Goal: Task Accomplishment & Management: Complete application form

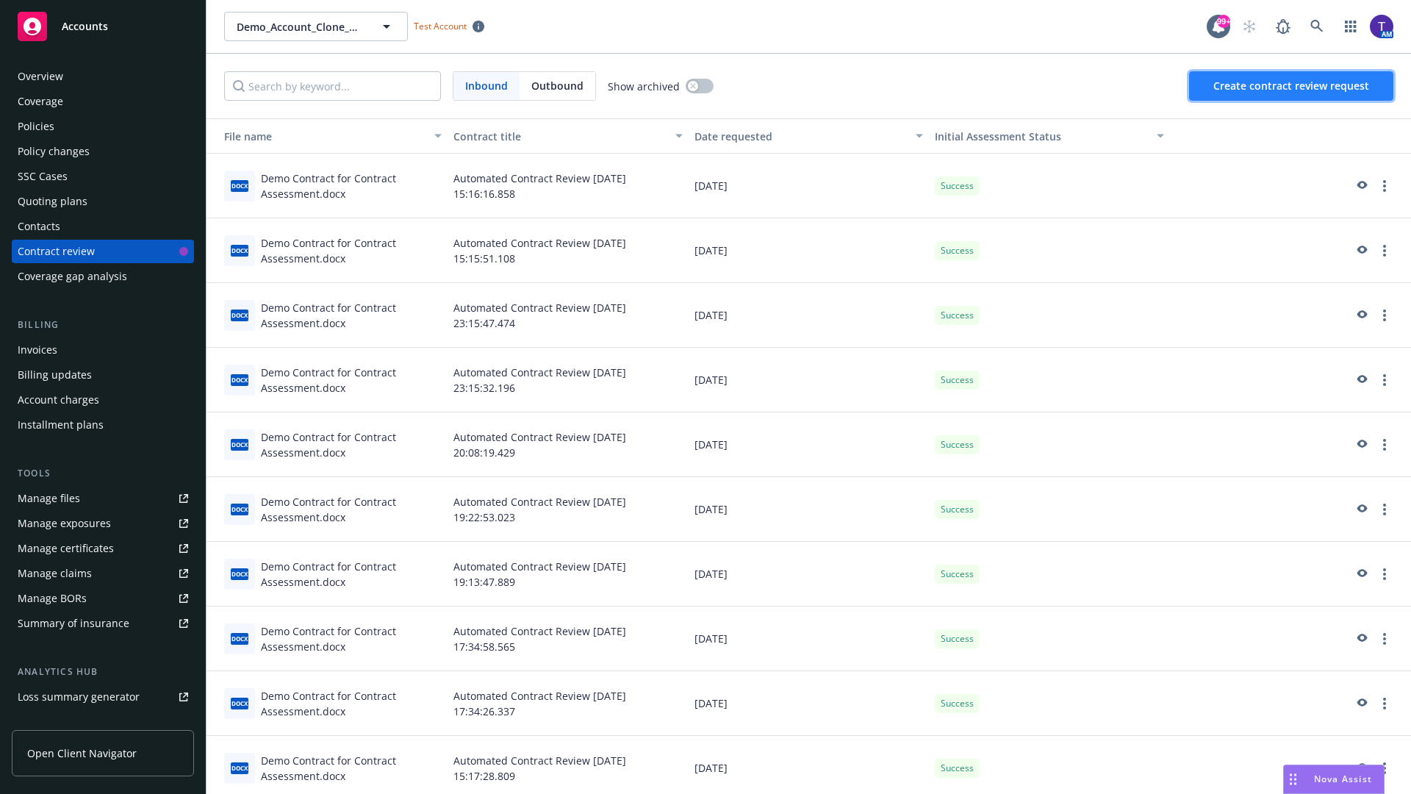
click at [1292, 86] on span "Create contract review request" at bounding box center [1291, 86] width 156 height 14
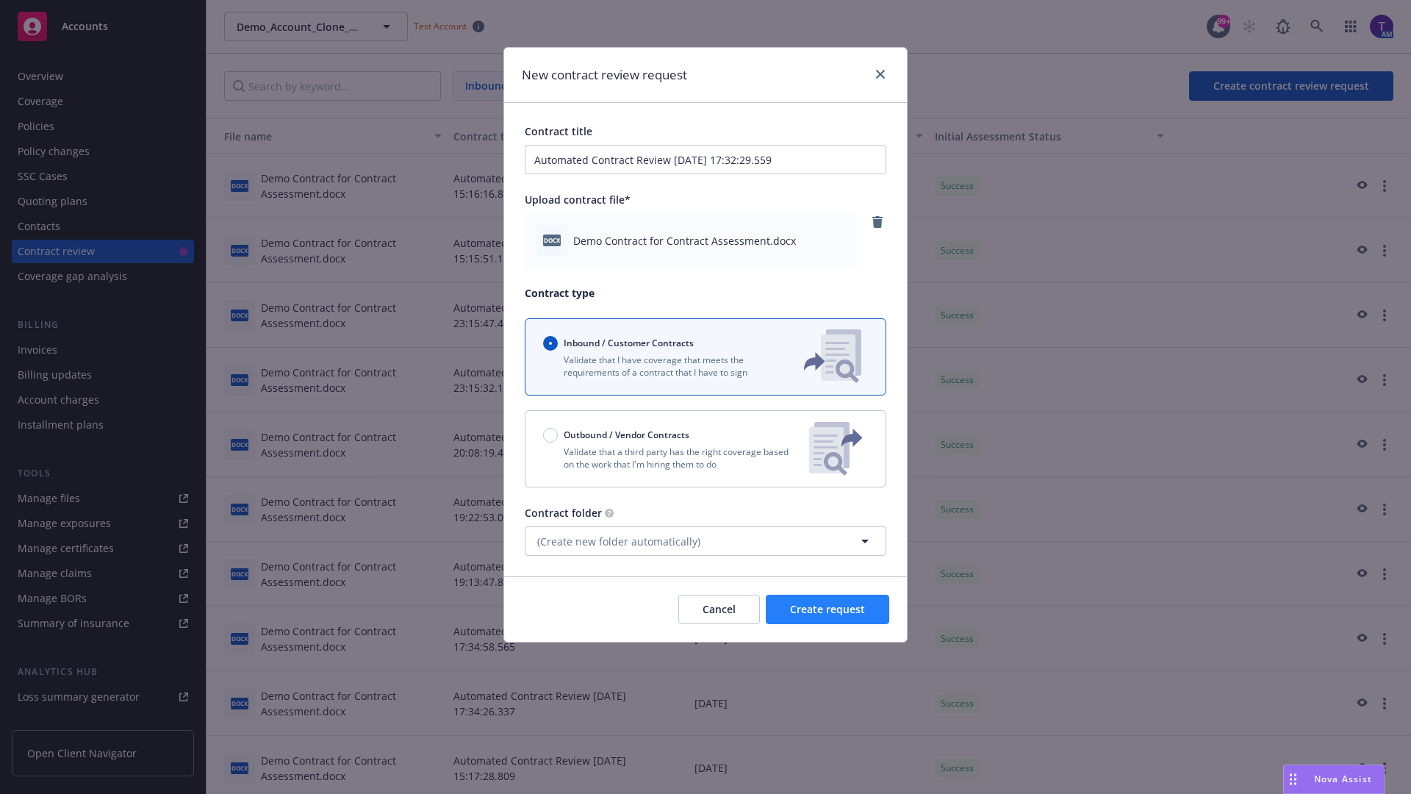
type input "Automated Contract Review 08-15-2025 17:32:29.559"
click at [828, 609] on span "Create request" at bounding box center [827, 609] width 75 height 14
